Goal: Task Accomplishment & Management: Use online tool/utility

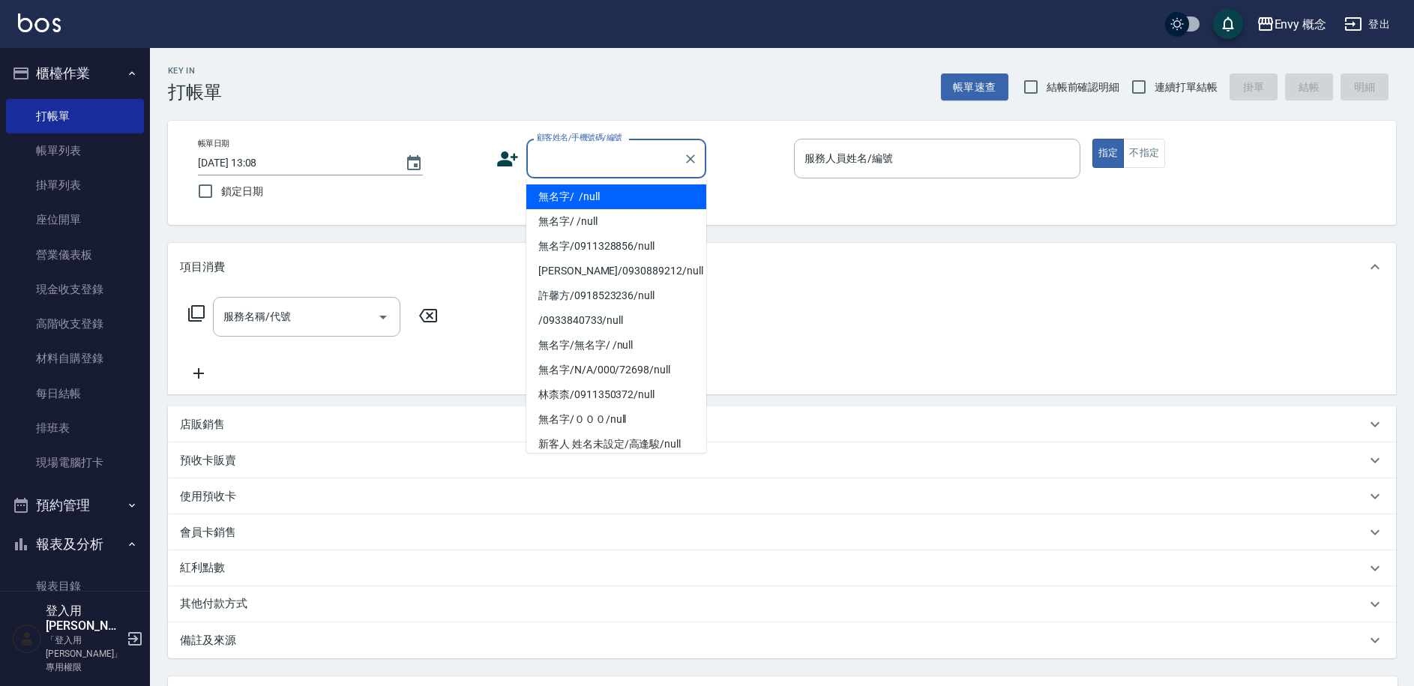
click at [597, 205] on li "無名字/ /null" at bounding box center [616, 196] width 180 height 25
type input "無名字/ /null"
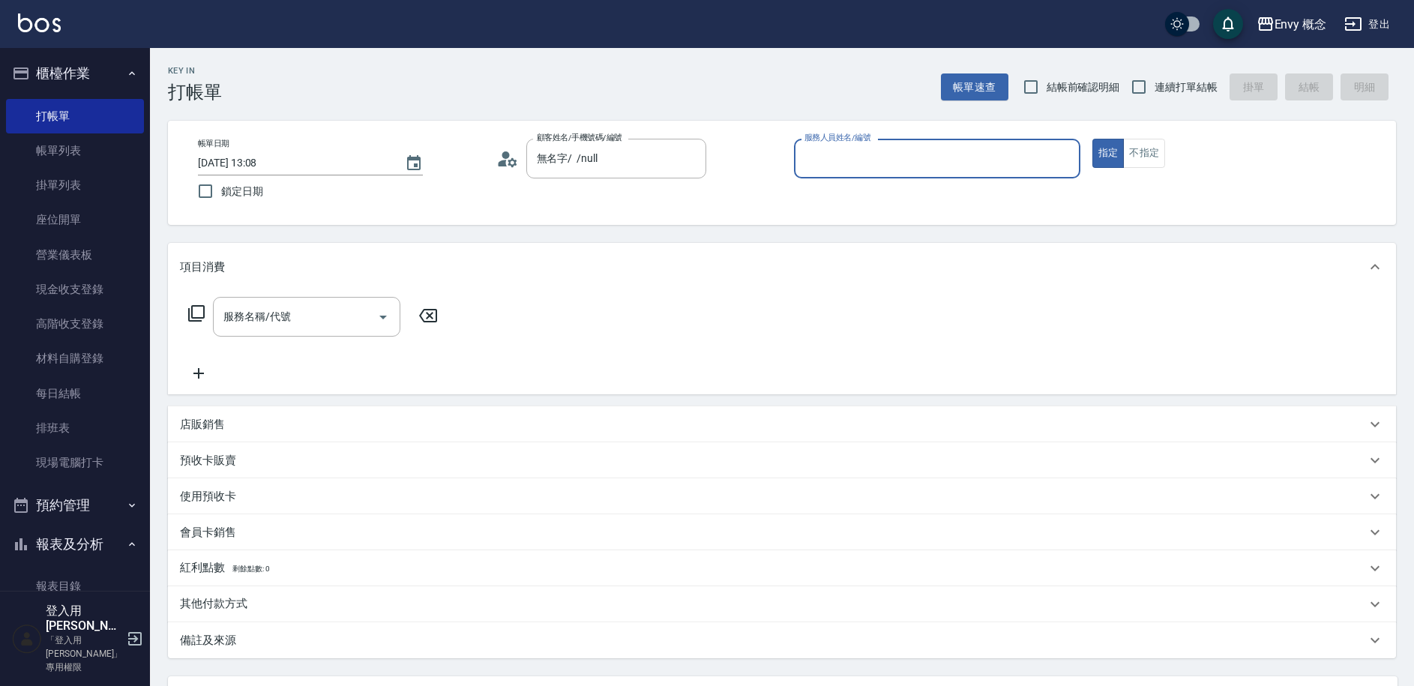
click at [832, 164] on input "服務人員姓名/編號" at bounding box center [937, 158] width 273 height 26
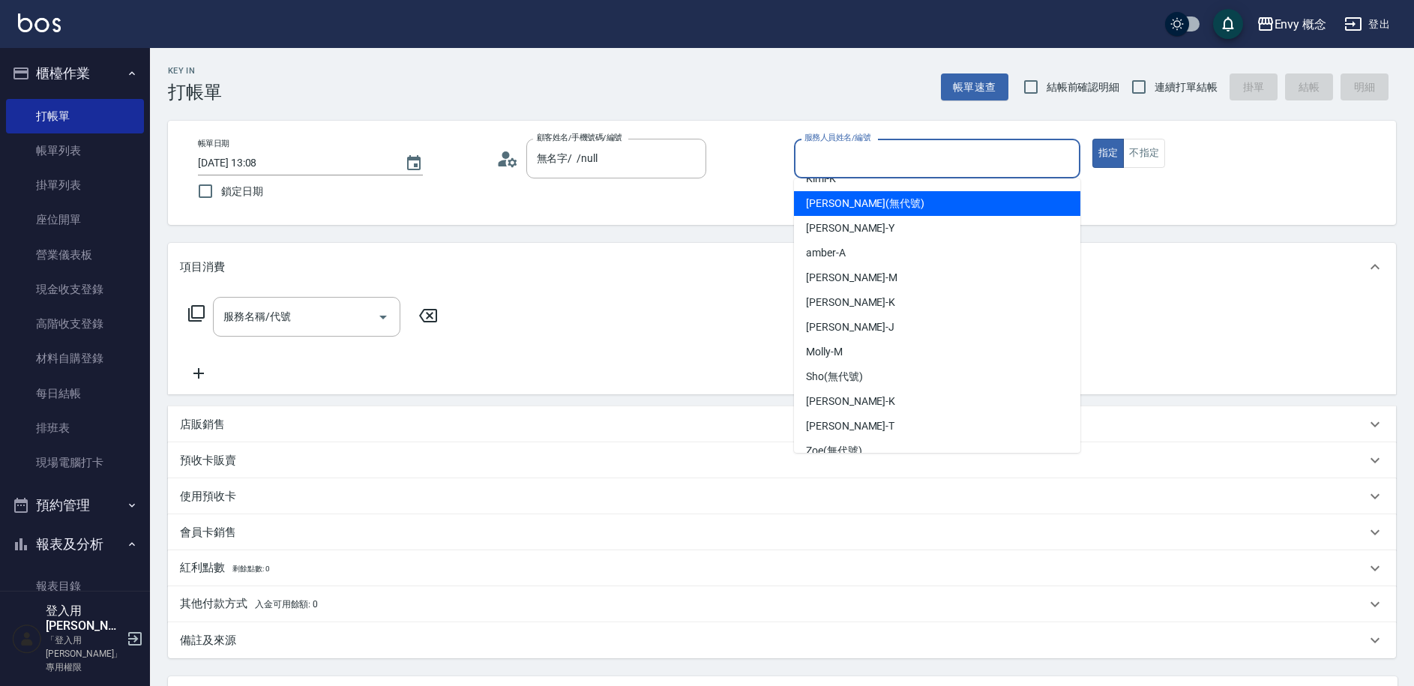
scroll to position [133, 0]
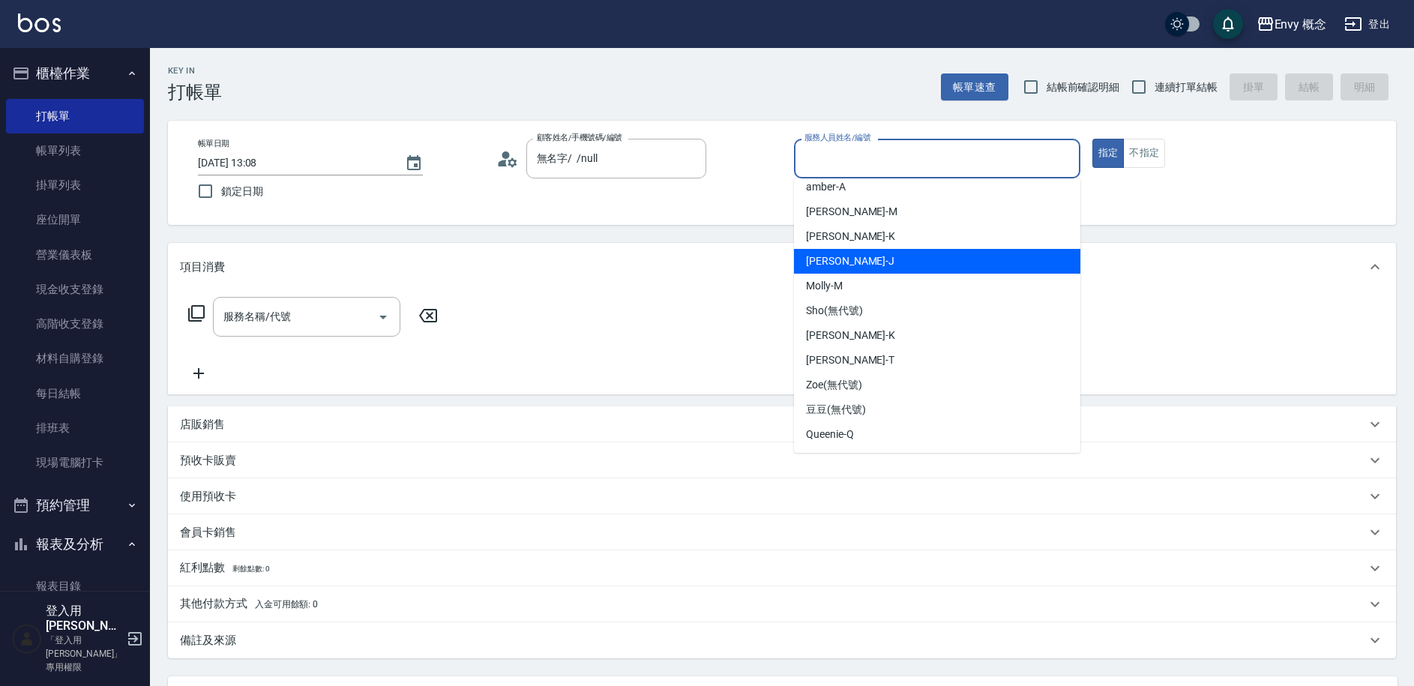
click at [841, 260] on span "[PERSON_NAME]" at bounding box center [850, 261] width 88 height 16
type input "[PERSON_NAME]"
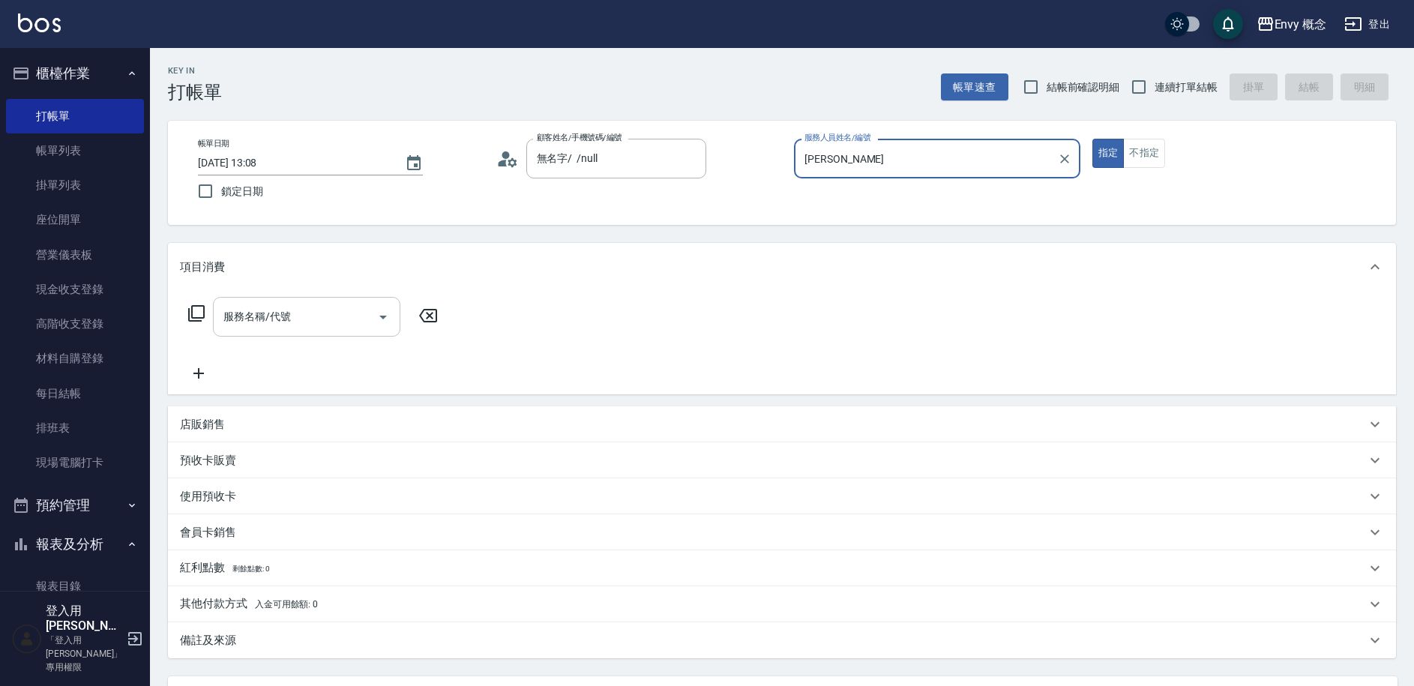
click at [355, 332] on div "服務名稱/代號" at bounding box center [306, 317] width 187 height 40
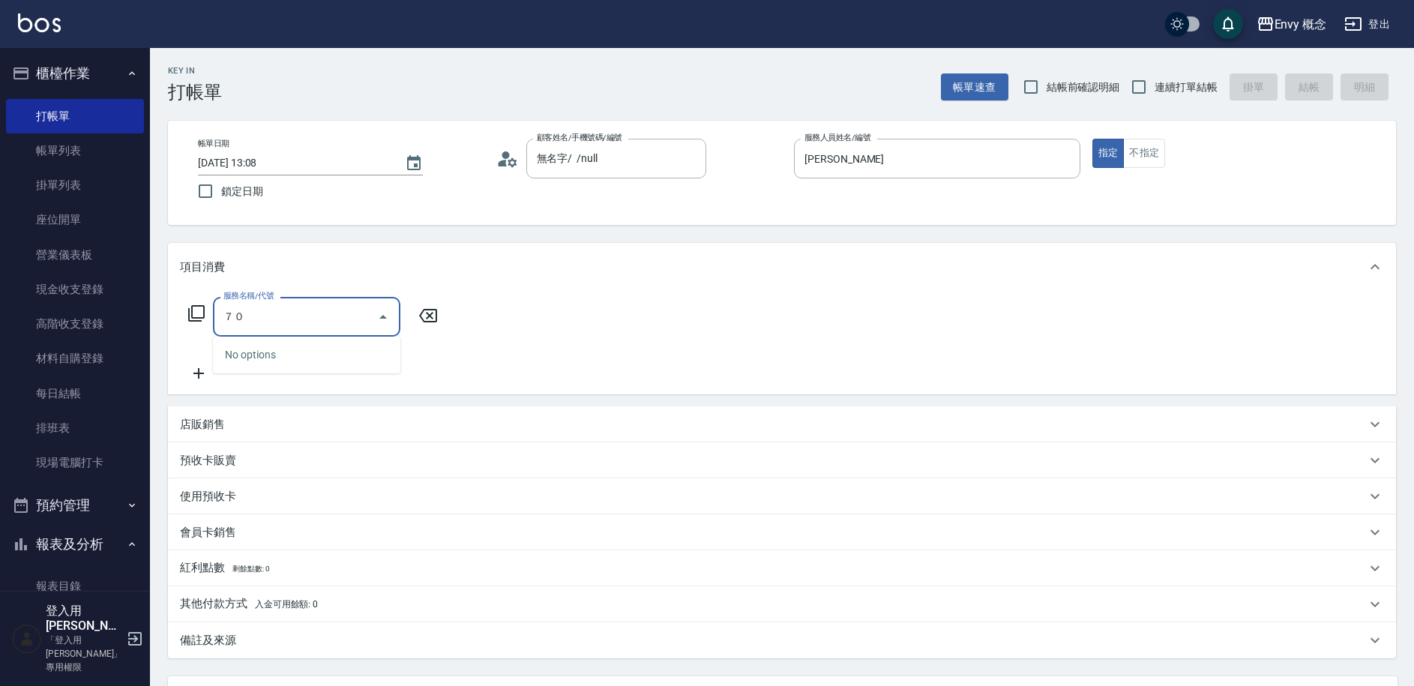
type input "７"
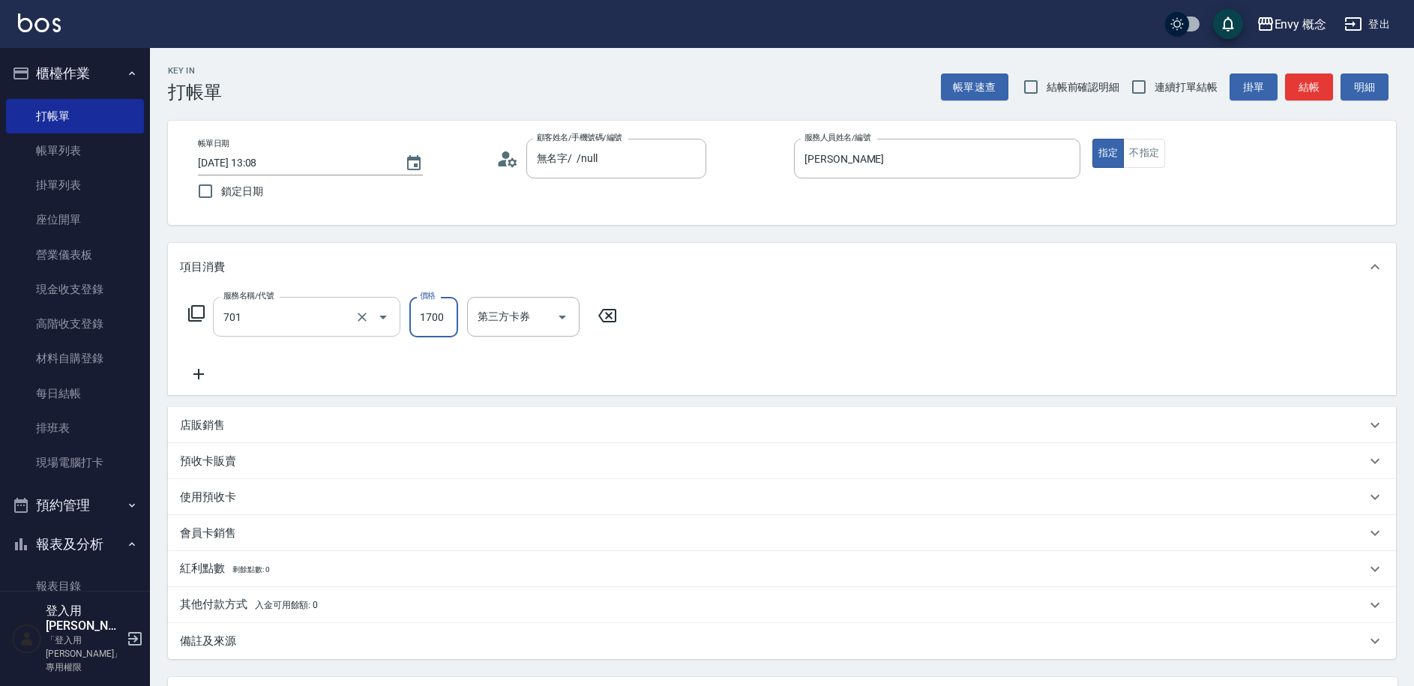
type input "701 染髮(701)"
type input "3000"
click at [250, 611] on p "其他付款方式 入金可用餘額: 0" at bounding box center [249, 605] width 138 height 16
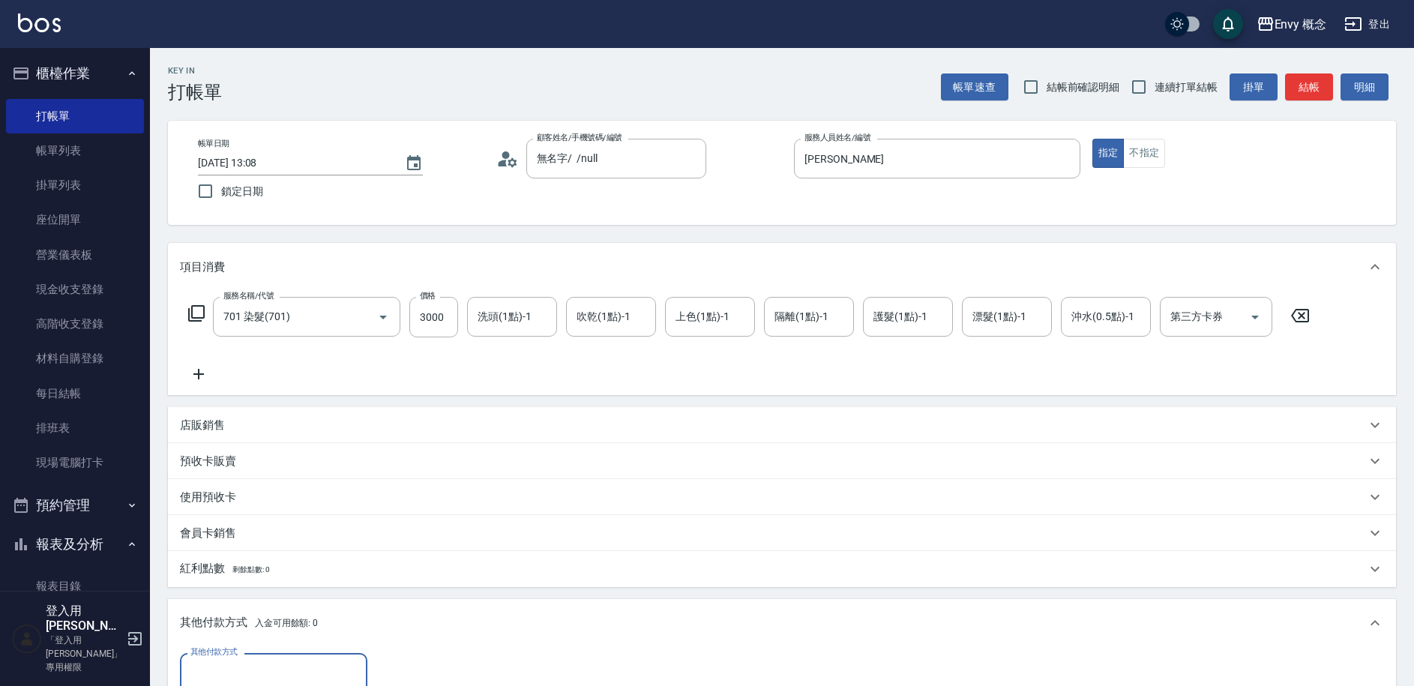
scroll to position [0, 0]
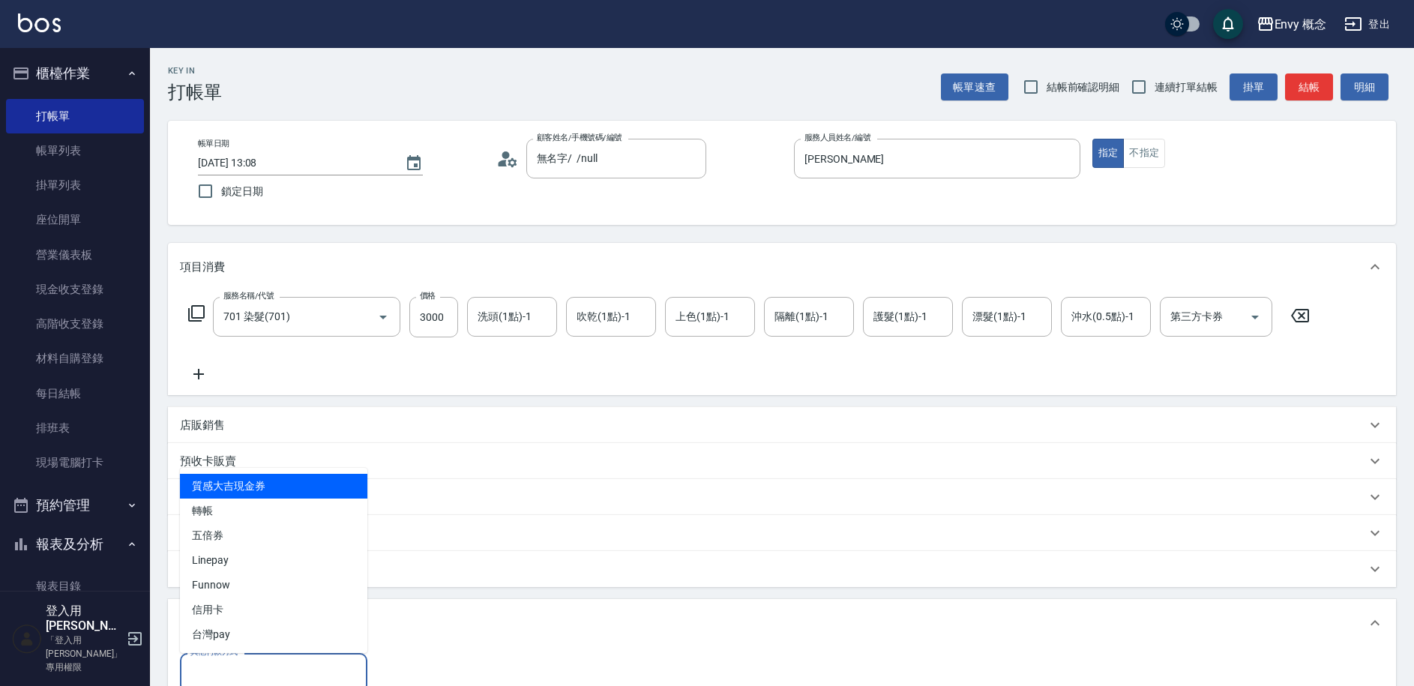
click at [264, 670] on input "其他付款方式" at bounding box center [274, 673] width 174 height 26
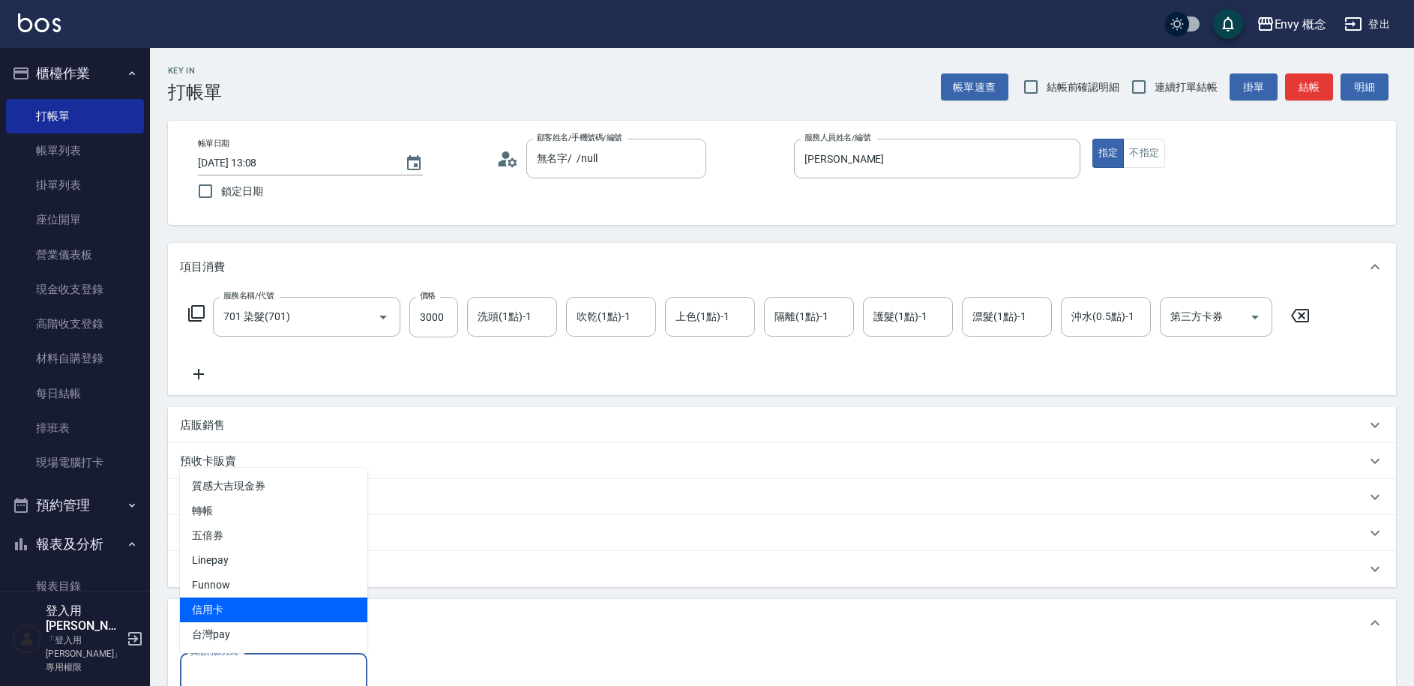
click at [256, 600] on span "信用卡" at bounding box center [273, 610] width 187 height 25
type input "信用卡"
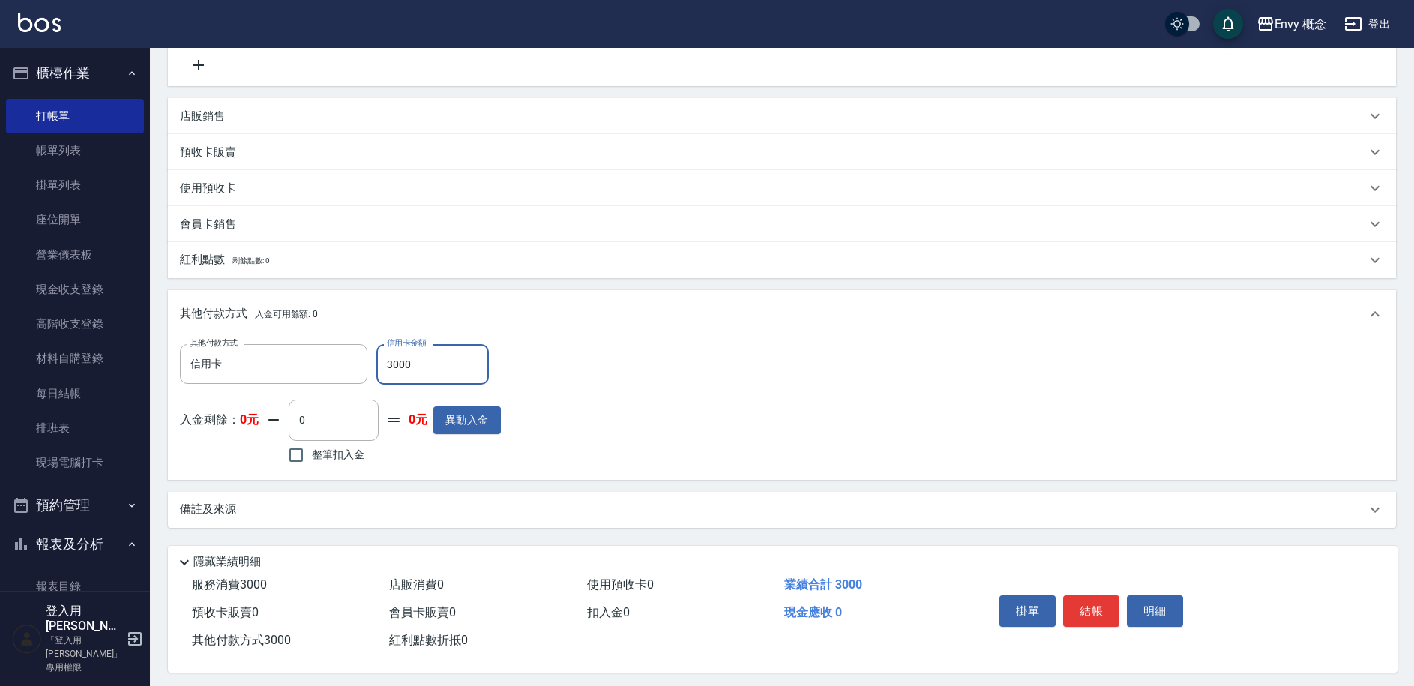
scroll to position [320, 0]
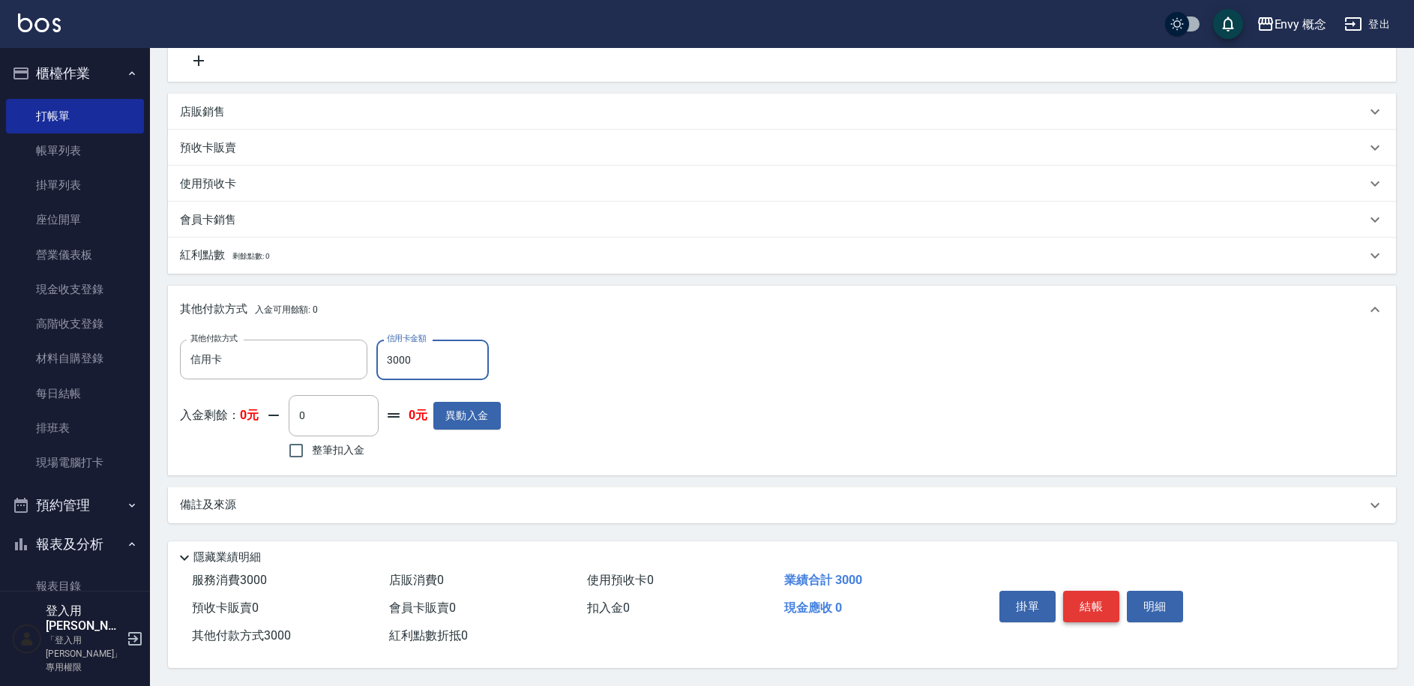
type input "3000"
click at [1094, 598] on button "結帳" at bounding box center [1091, 606] width 56 height 31
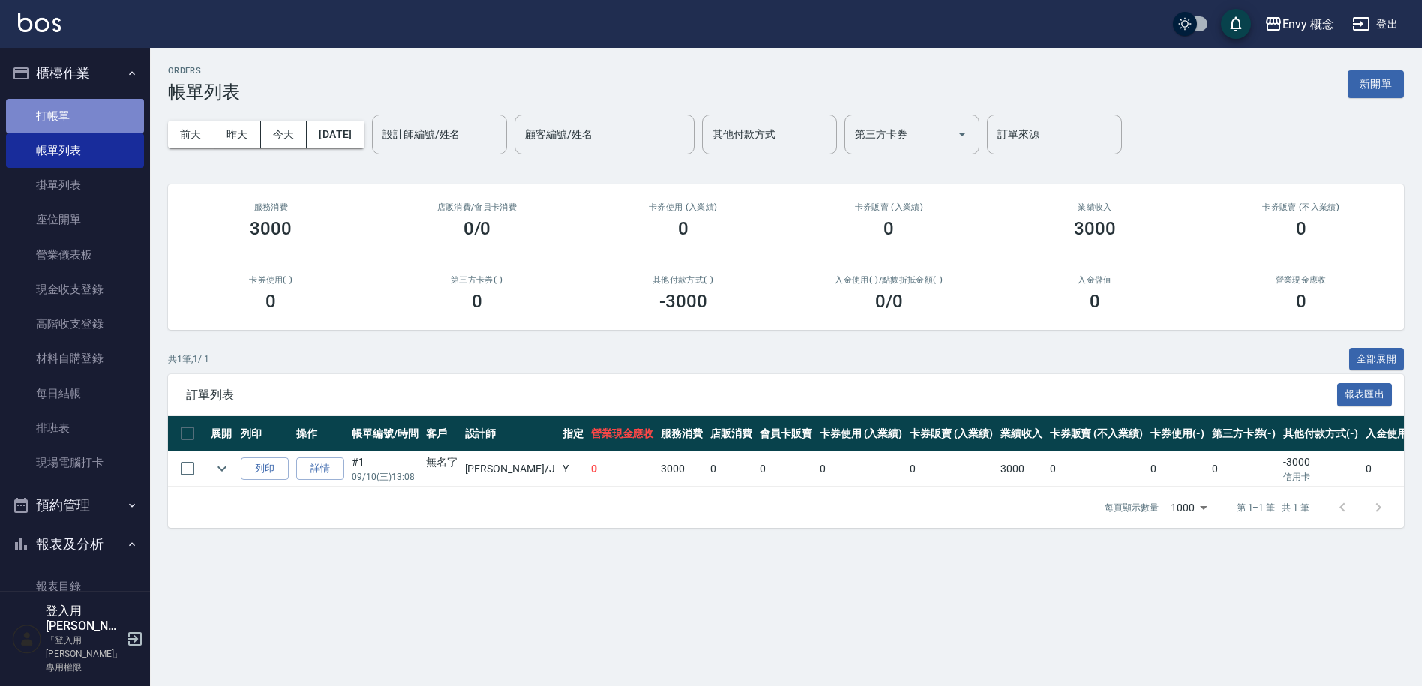
click at [78, 122] on link "打帳單" at bounding box center [75, 116] width 138 height 34
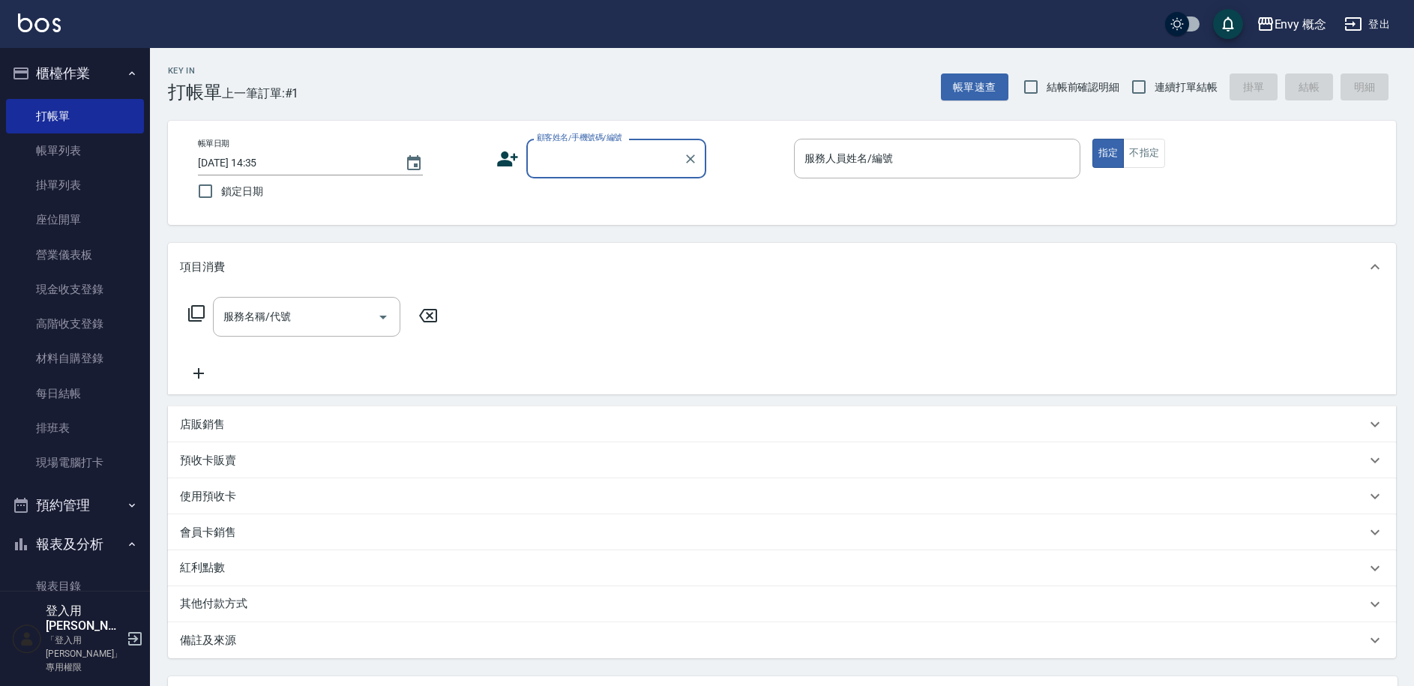
click at [557, 166] on input "顧客姓名/手機號碼/編號" at bounding box center [605, 158] width 144 height 26
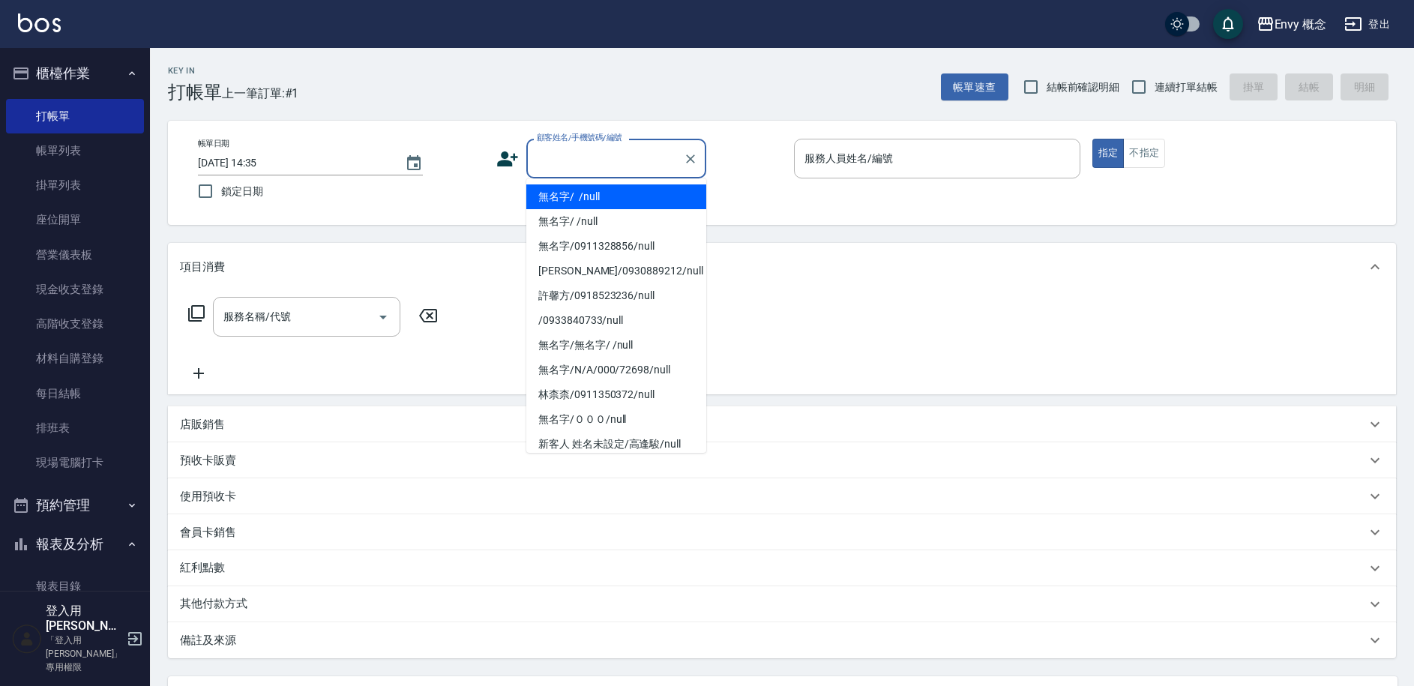
click at [576, 205] on li "無名字/ /null" at bounding box center [616, 196] width 180 height 25
type input "無名字/ /null"
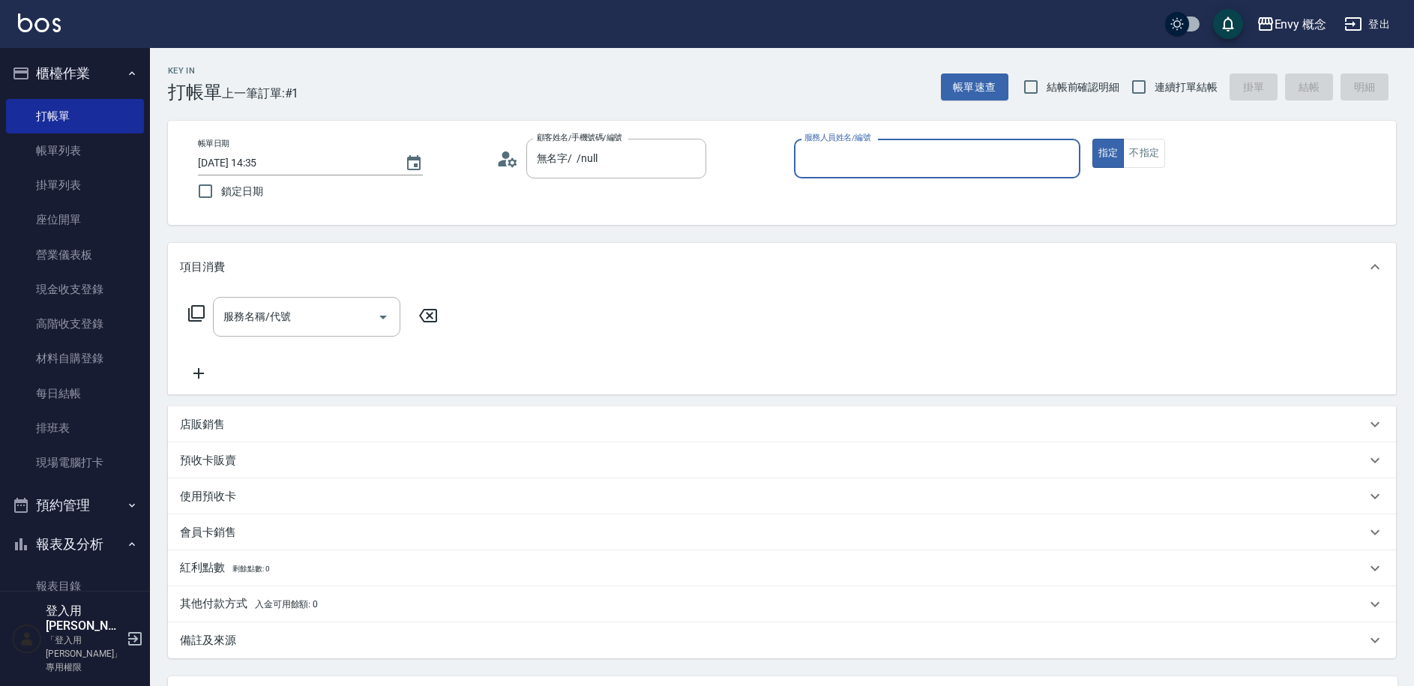
click at [847, 150] on input "服務人員姓名/編號" at bounding box center [937, 158] width 273 height 26
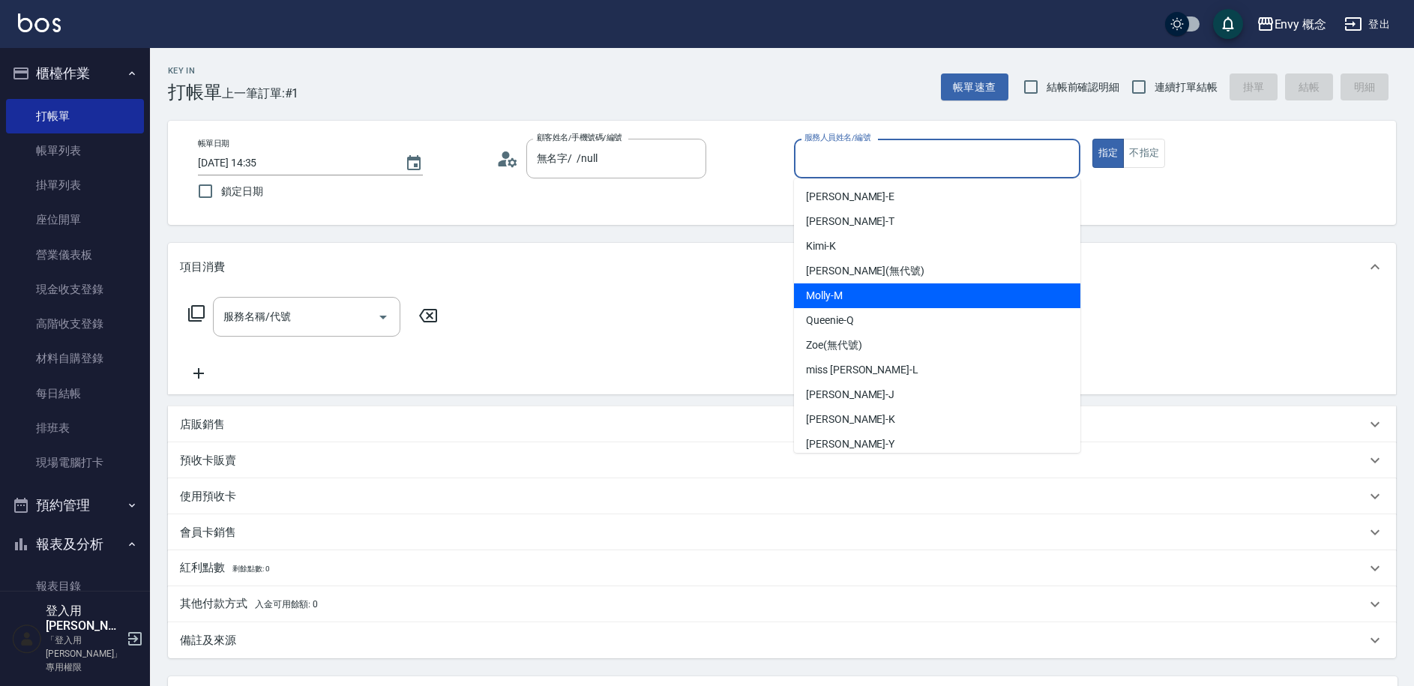
drag, startPoint x: 916, startPoint y: 311, endPoint x: 915, endPoint y: 298, distance: 12.8
click at [915, 298] on ul "[PERSON_NAME] -E [PERSON_NAME] -T Kimi -K [PERSON_NAME](無代號) Molly -M Queenie -…" at bounding box center [937, 315] width 286 height 274
click at [915, 298] on div "[PERSON_NAME]" at bounding box center [937, 295] width 286 height 25
type input "[PERSON_NAME]"
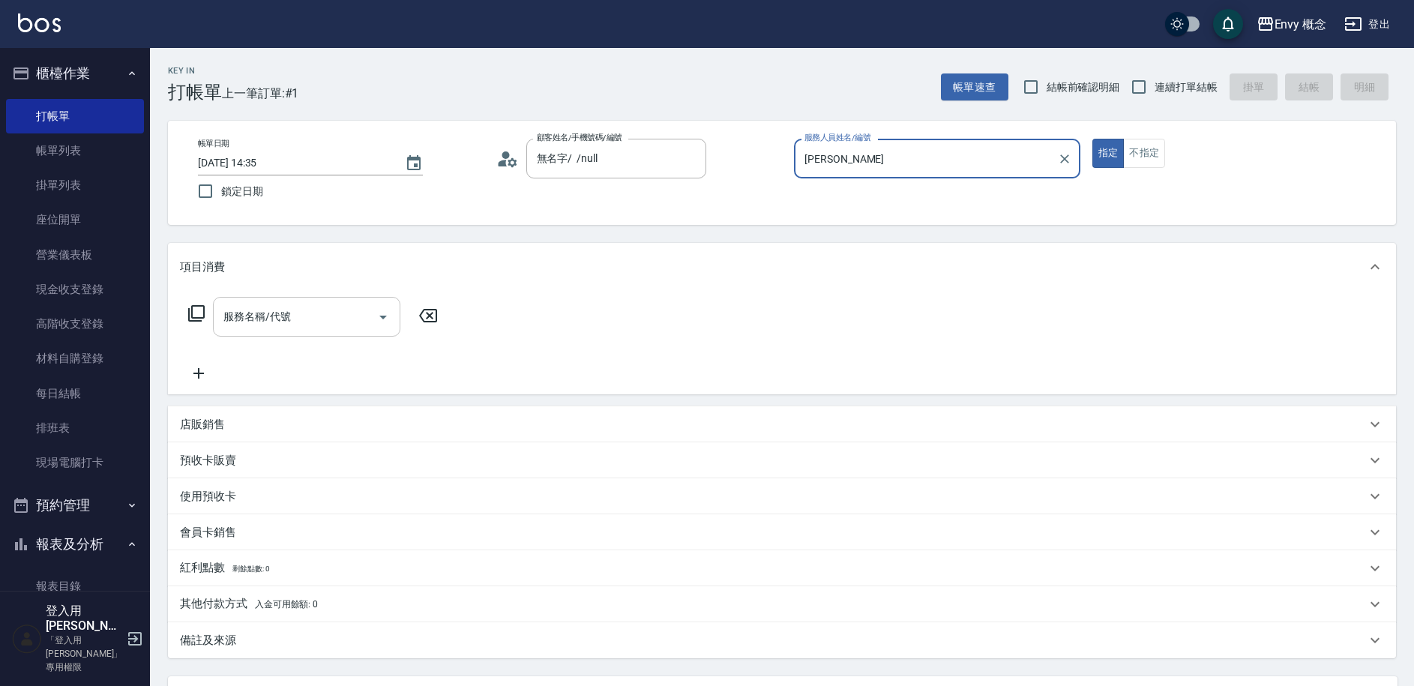
click at [319, 324] on input "服務名稱/代號" at bounding box center [295, 317] width 151 height 26
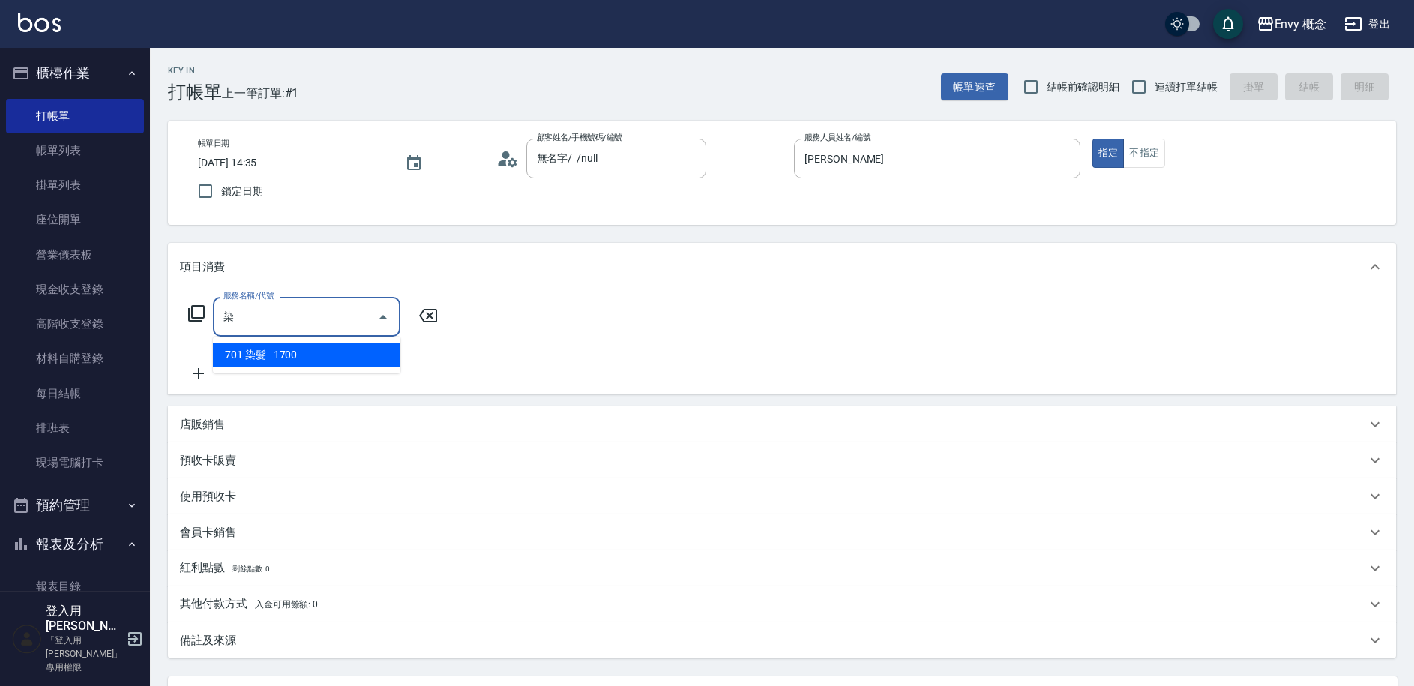
click at [326, 348] on span "701 染髮 - 1700" at bounding box center [306, 355] width 187 height 25
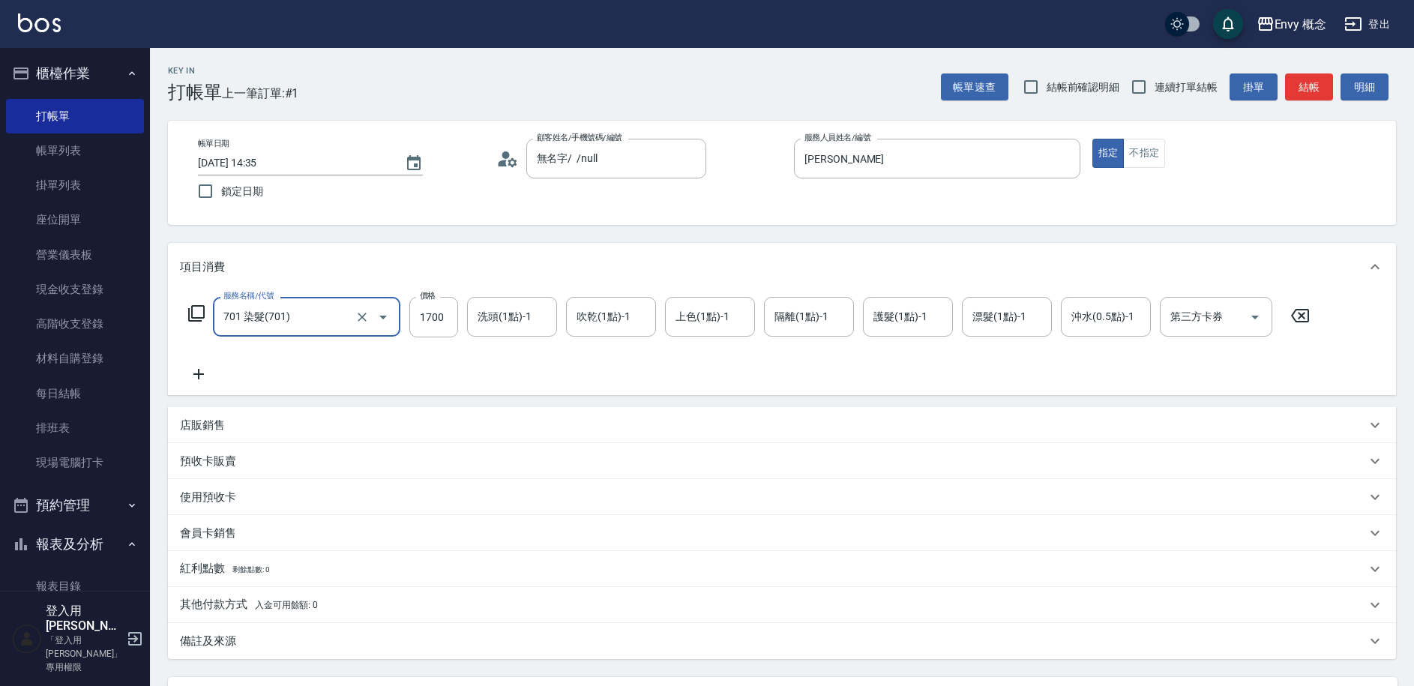
type input "701 染髮(701)"
click at [464, 313] on div "服務名稱/代號 701 染髮(701) 服務名稱/代號 價格 1700 價格 洗頭(1點)-1 洗頭(1點)-1 吹乾(1點)-1 吹乾(1點)-1 上色(1…" at bounding box center [749, 317] width 1139 height 40
click at [449, 316] on input "1700" at bounding box center [433, 317] width 49 height 40
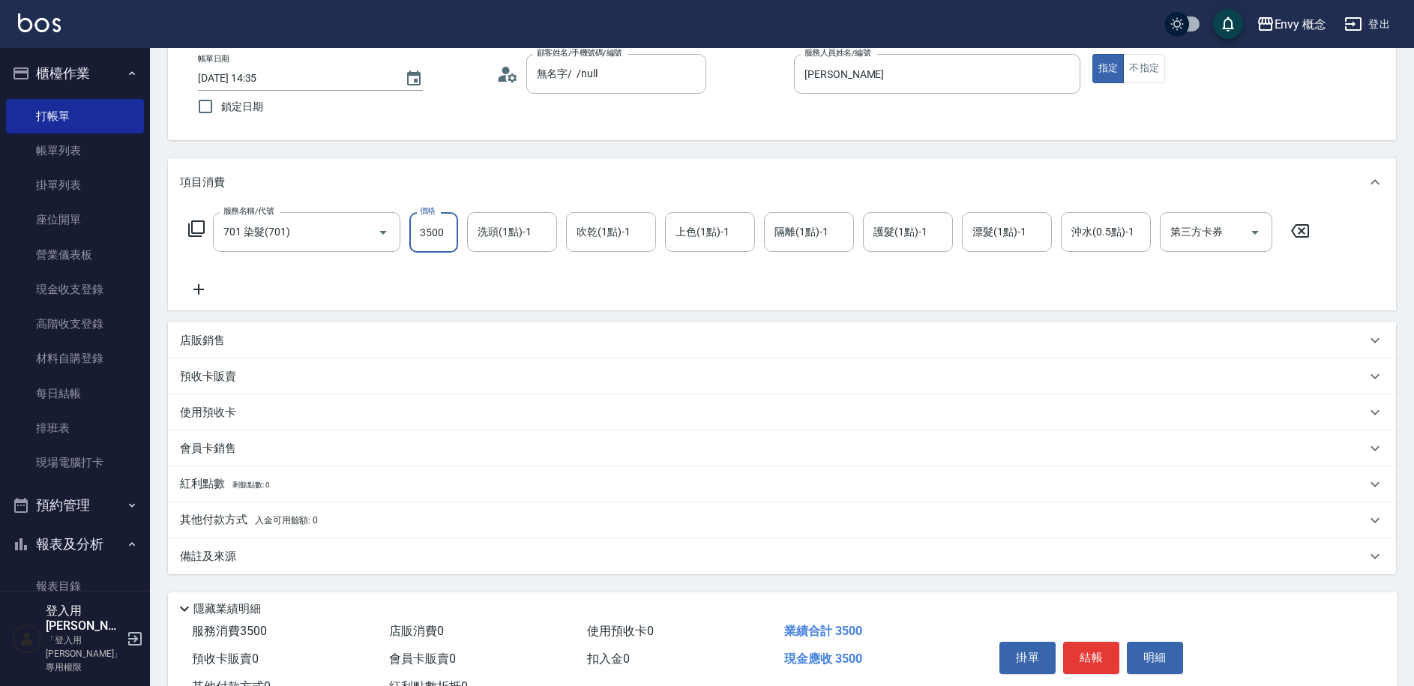
scroll to position [142, 0]
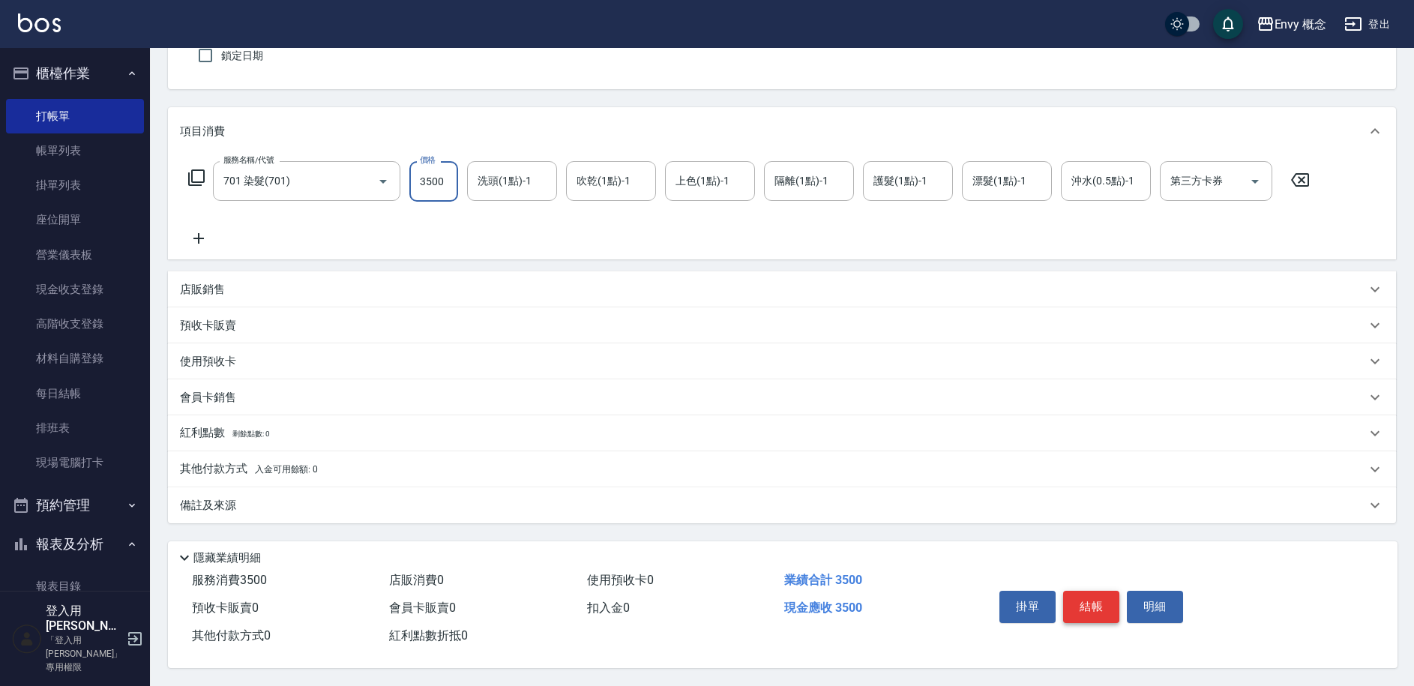
type input "3500"
click at [1092, 605] on button "結帳" at bounding box center [1091, 606] width 56 height 31
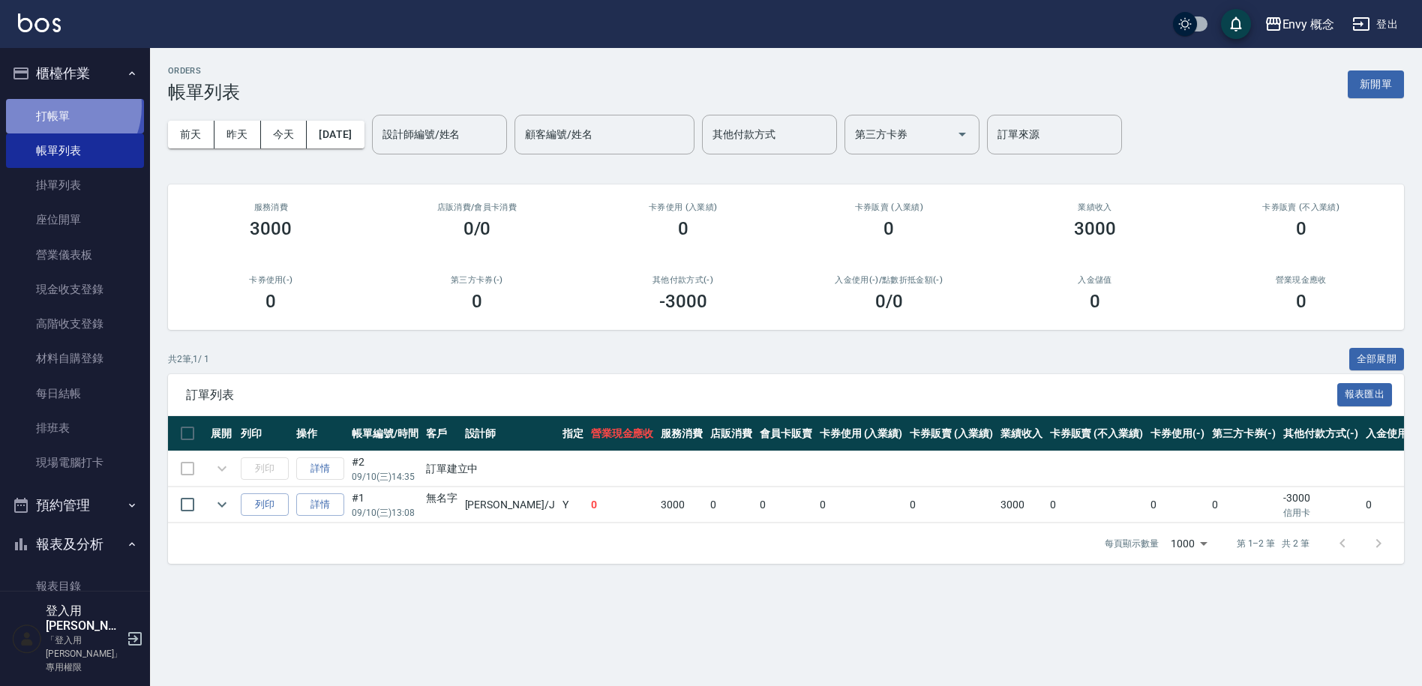
click at [58, 106] on link "打帳單" at bounding box center [75, 116] width 138 height 34
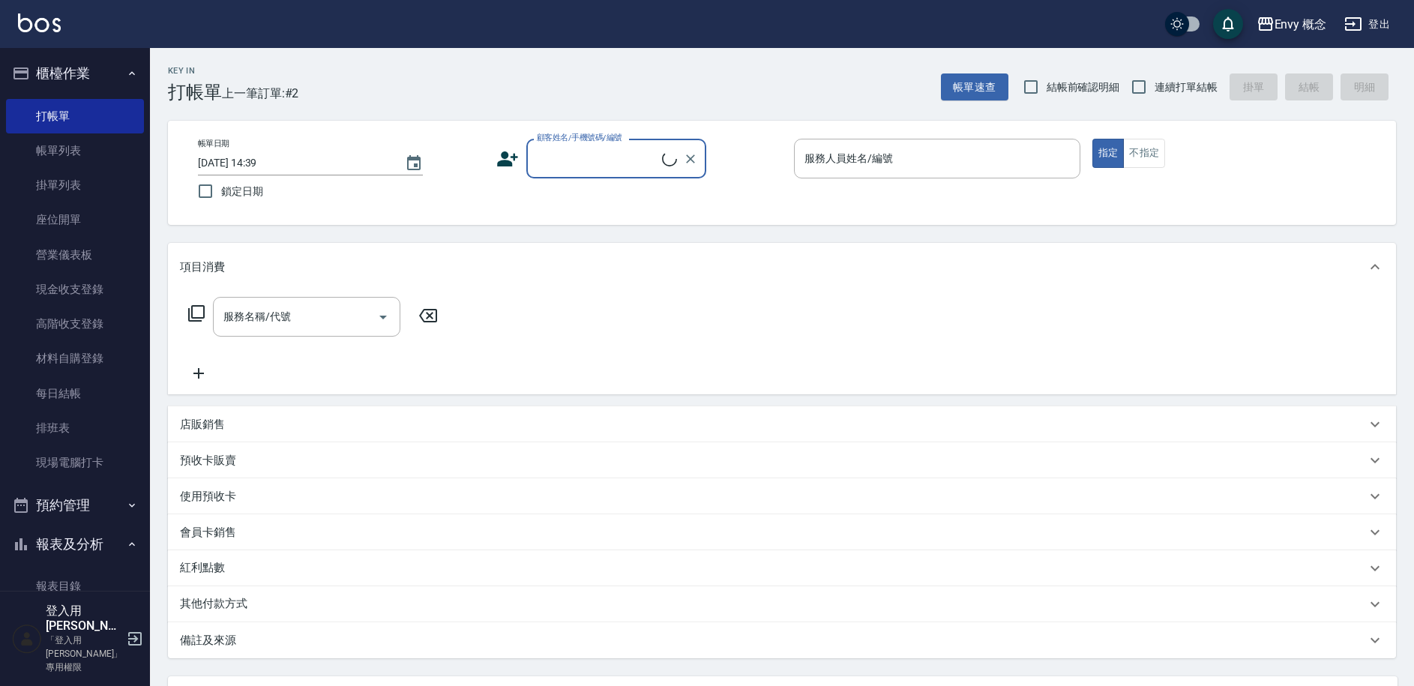
click at [610, 146] on input "顧客姓名/手機號碼/編號" at bounding box center [597, 158] width 129 height 26
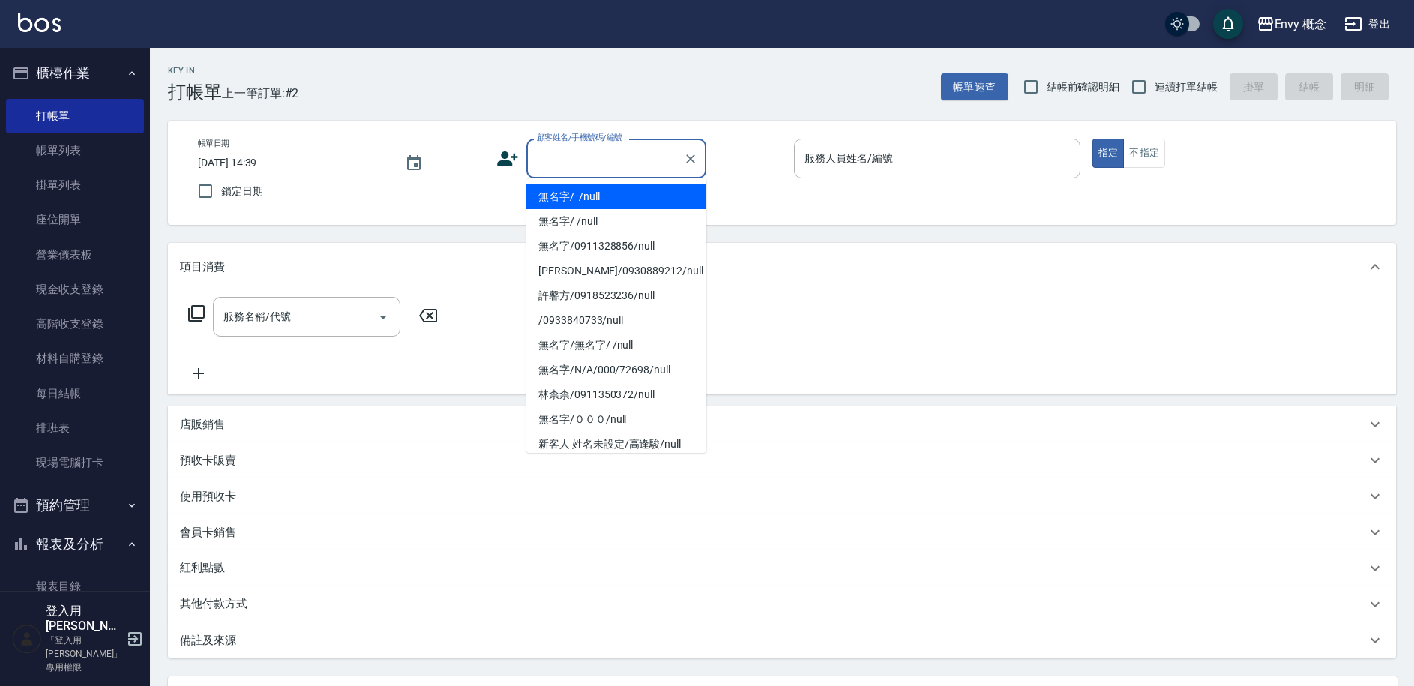
click at [613, 184] on li "無名字/ /null" at bounding box center [616, 196] width 180 height 25
type input "無名字/ /null"
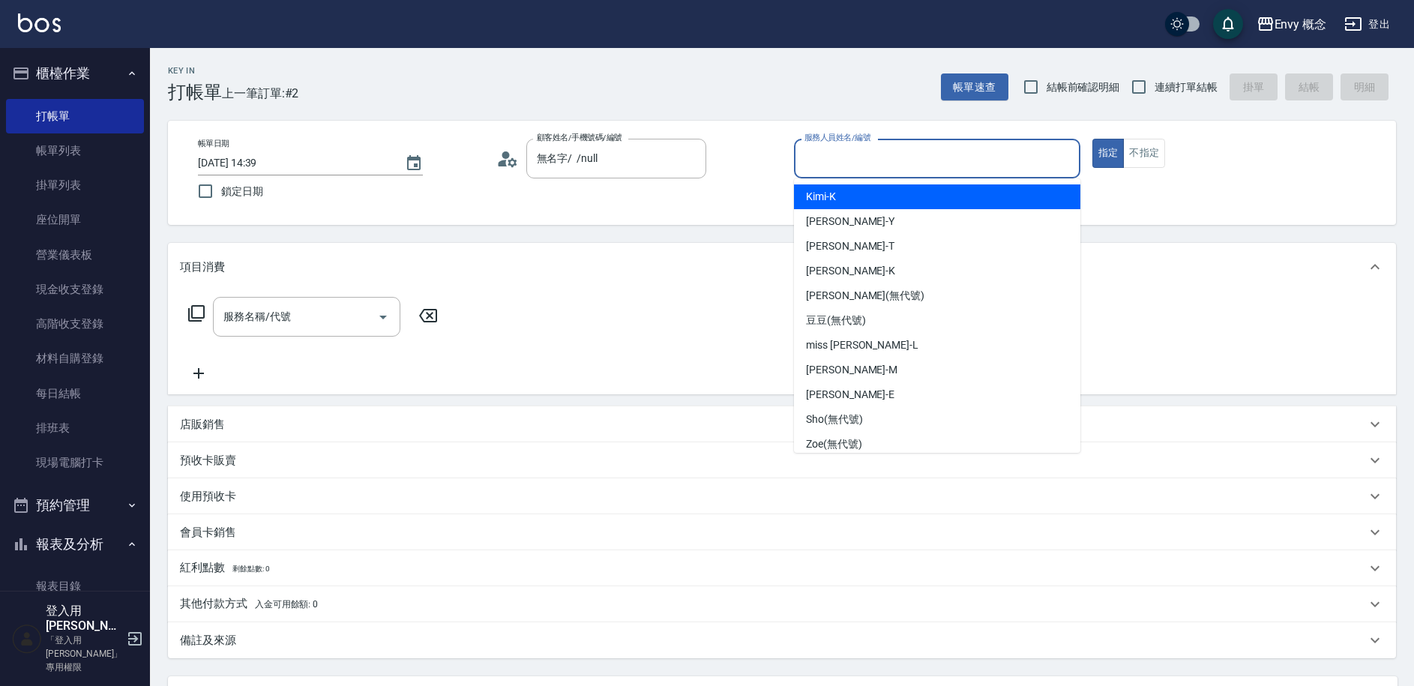
click at [840, 161] on input "服務人員姓名/編號" at bounding box center [937, 158] width 273 height 26
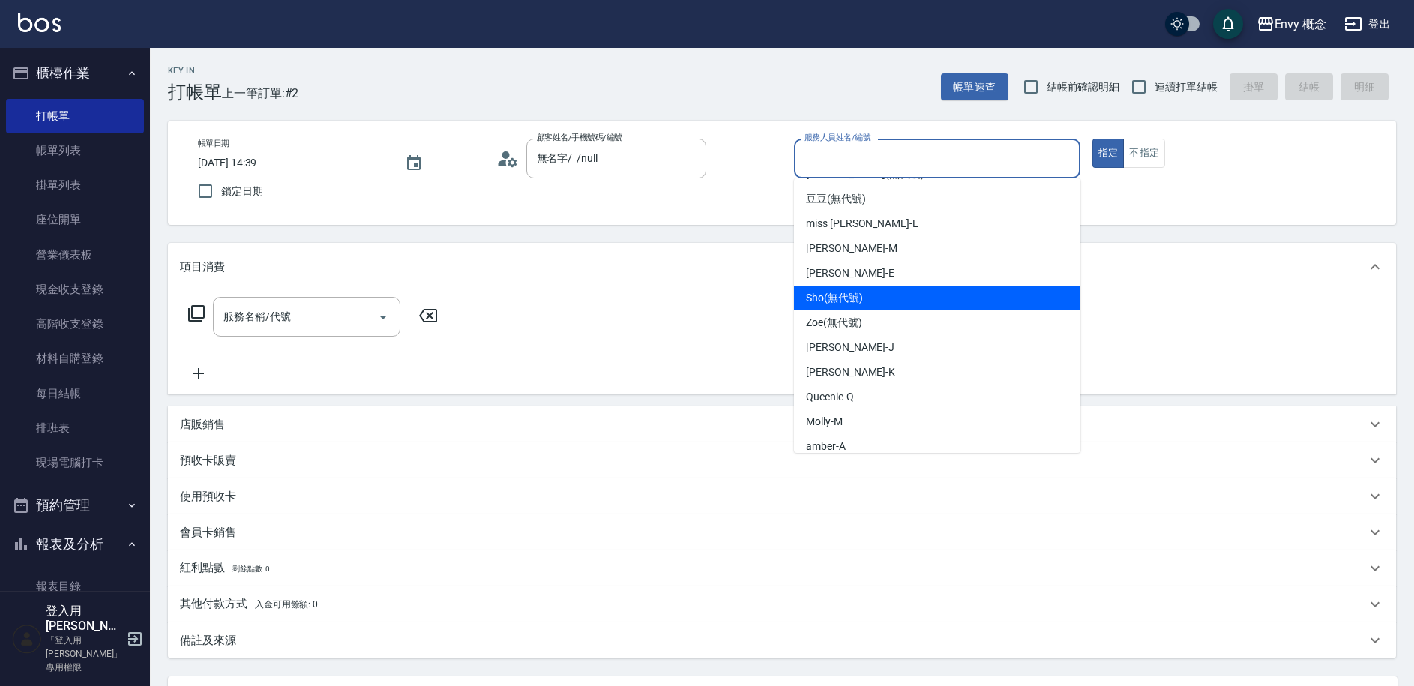
scroll to position [133, 0]
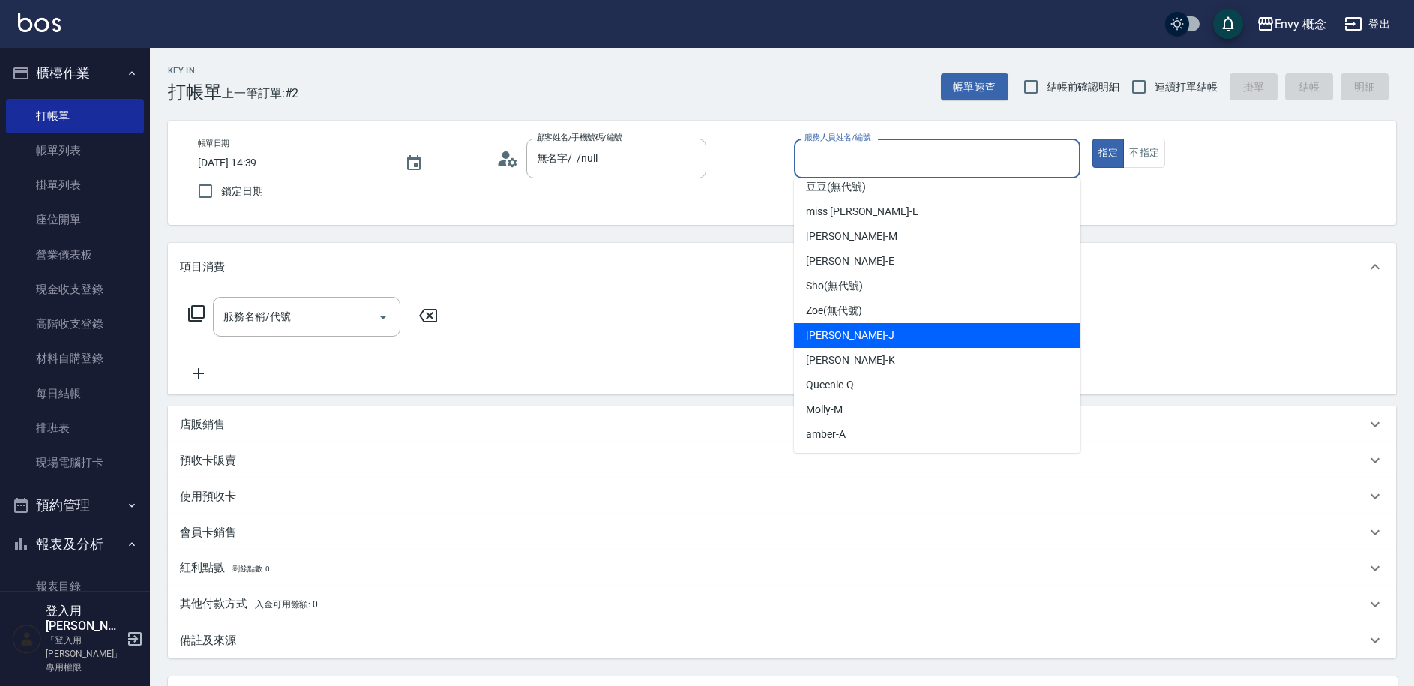
click at [860, 334] on div "[PERSON_NAME]" at bounding box center [937, 335] width 286 height 25
type input "[PERSON_NAME]"
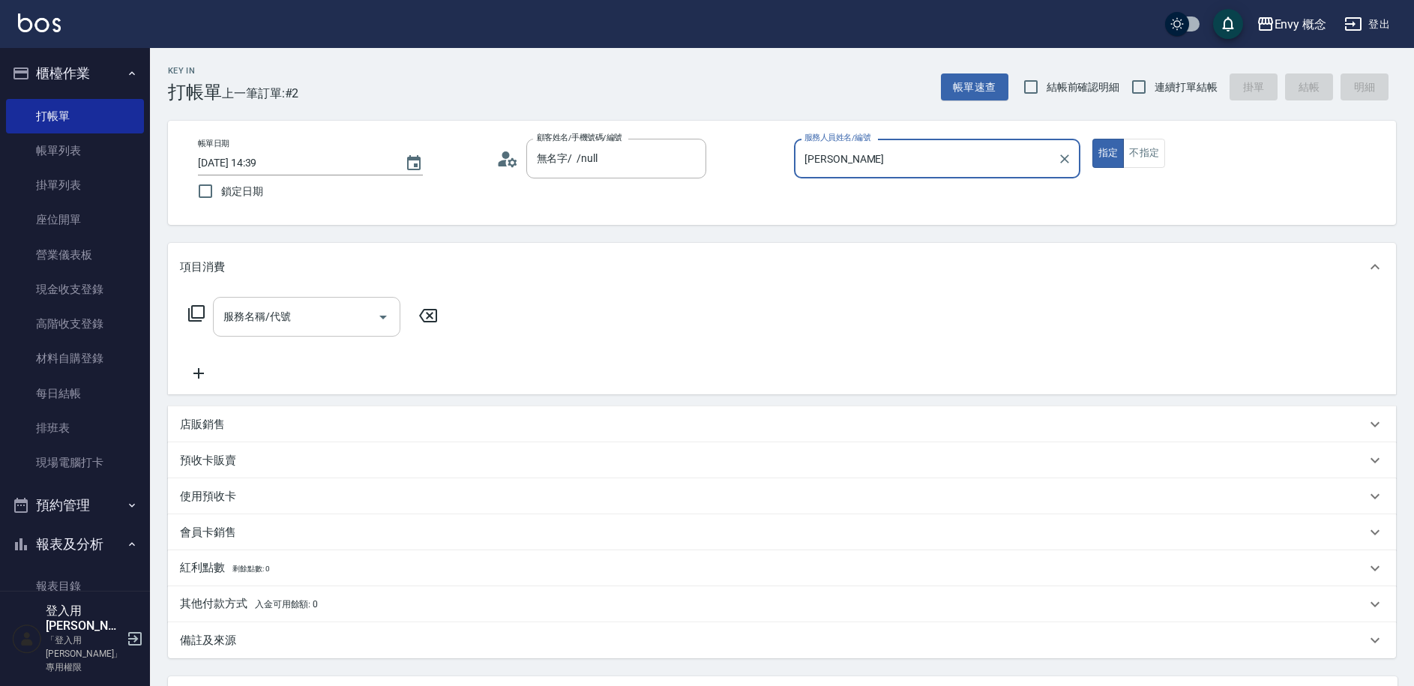
click at [266, 307] on div "服務名稱/代號 服務名稱/代號" at bounding box center [306, 317] width 187 height 40
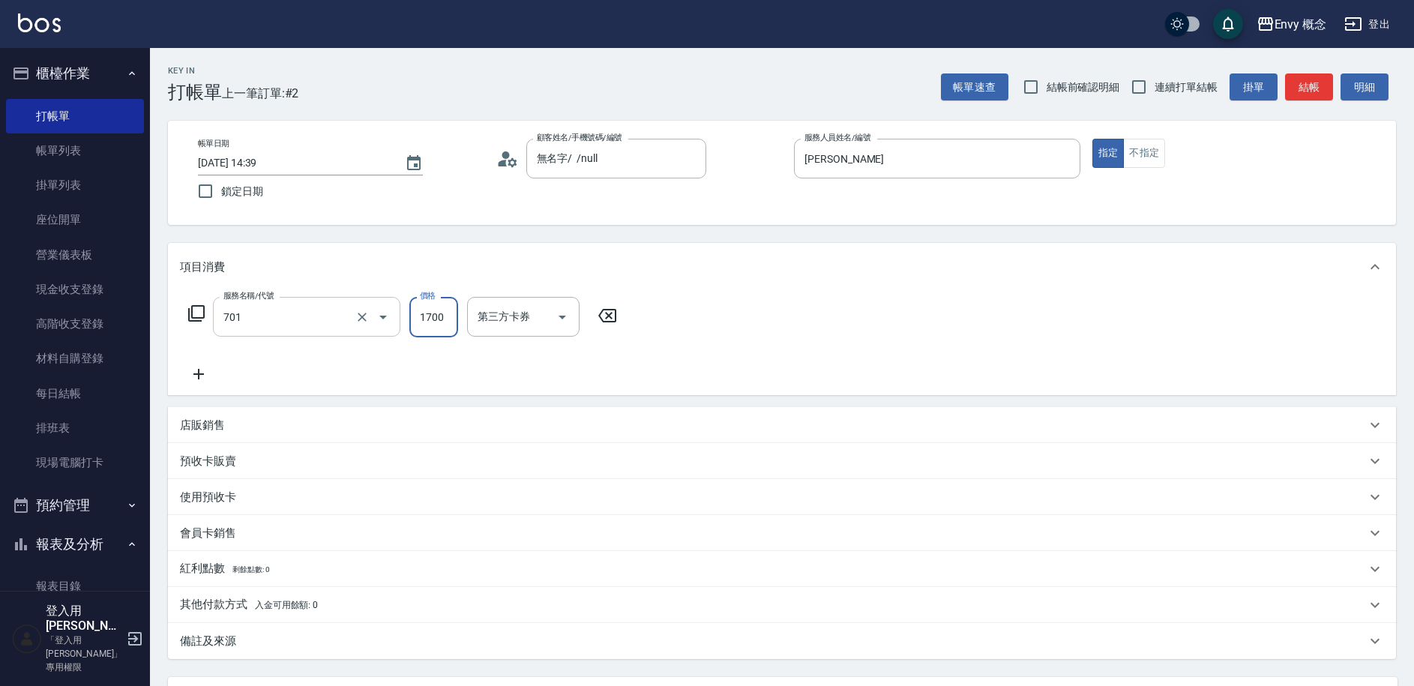
type input "701 染髮(701)"
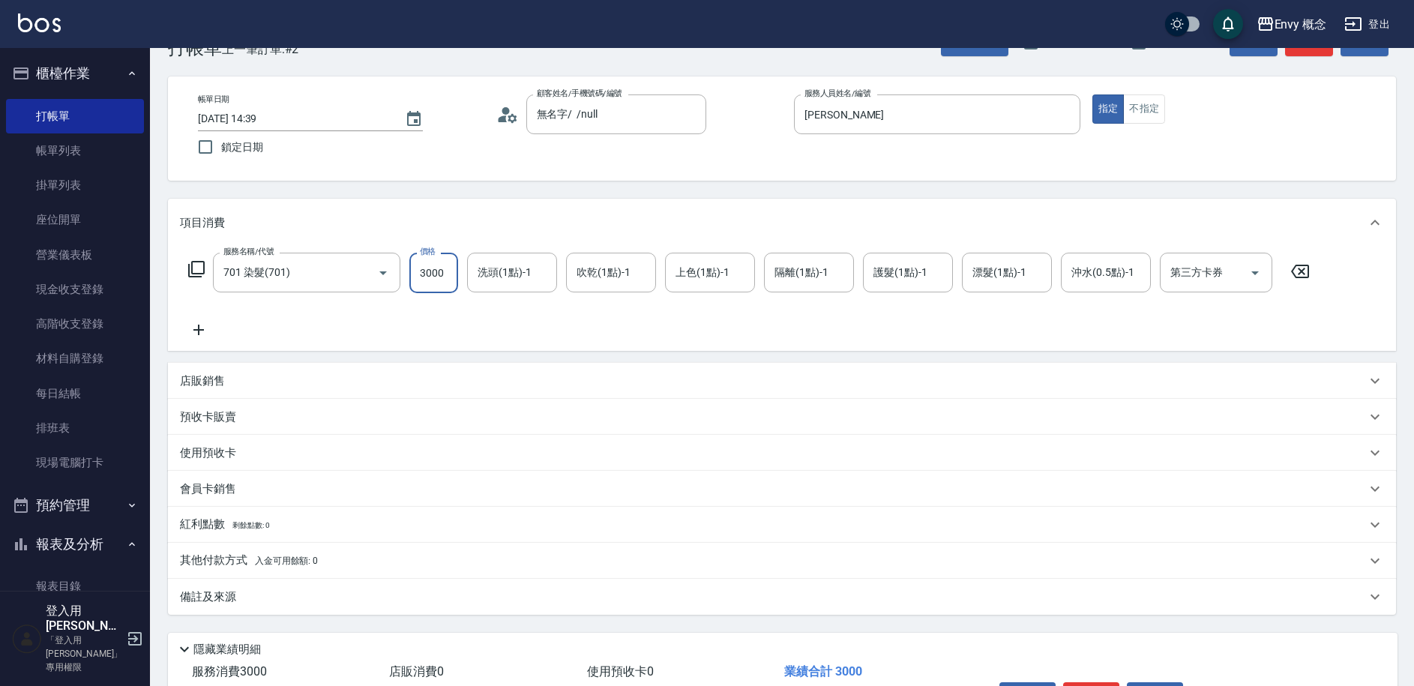
scroll to position [142, 0]
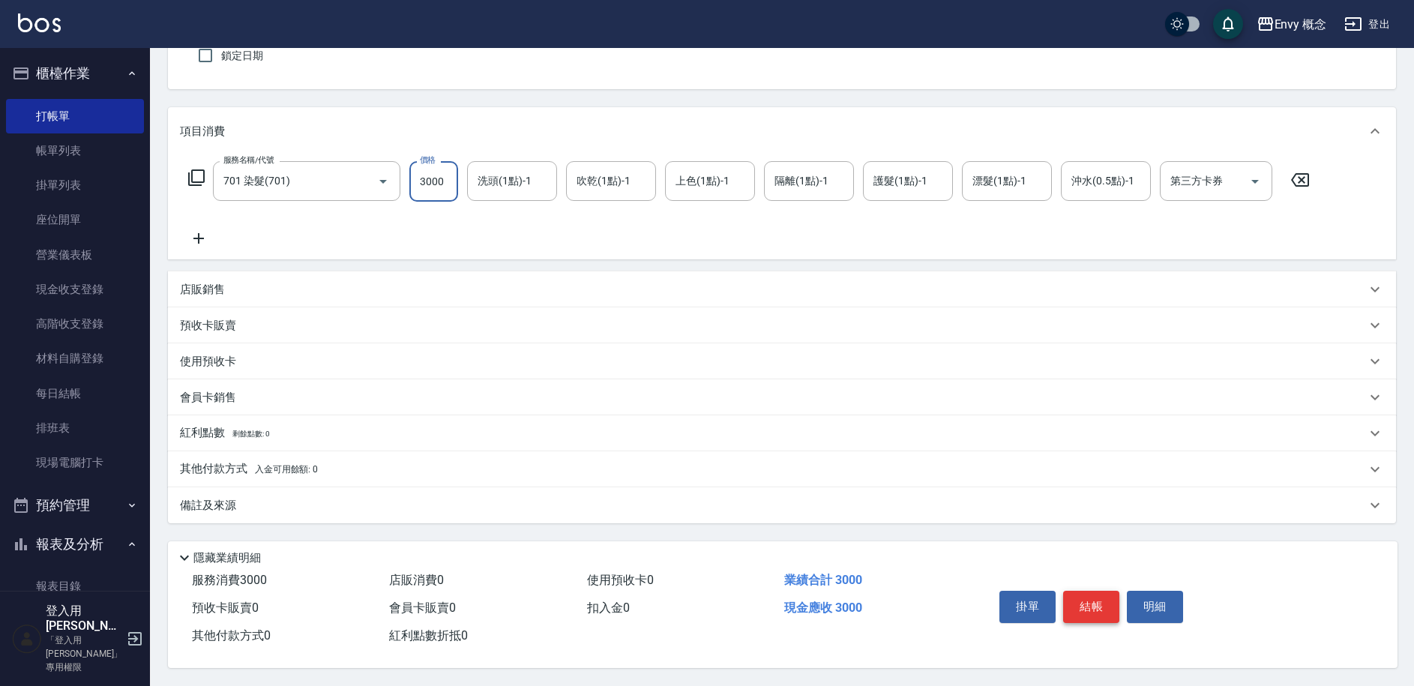
type input "3000"
click at [1099, 598] on button "結帳" at bounding box center [1091, 606] width 56 height 31
